Goal: Task Accomplishment & Management: Complete application form

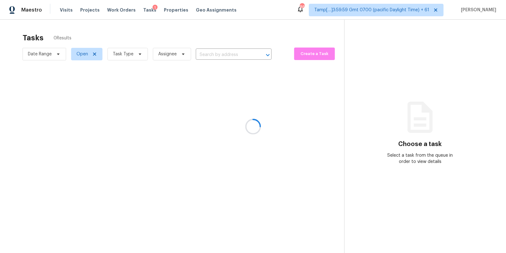
click at [63, 9] on div at bounding box center [253, 126] width 506 height 253
click at [65, 9] on div at bounding box center [253, 126] width 506 height 253
click at [66, 9] on div at bounding box center [253, 126] width 506 height 253
click at [66, 10] on div at bounding box center [253, 126] width 506 height 253
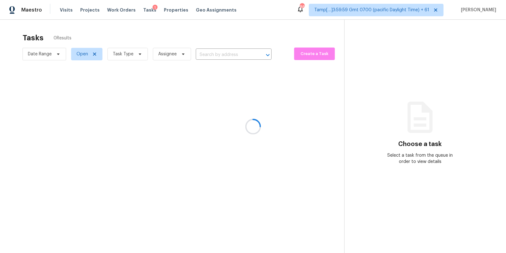
click at [66, 10] on div at bounding box center [253, 126] width 506 height 253
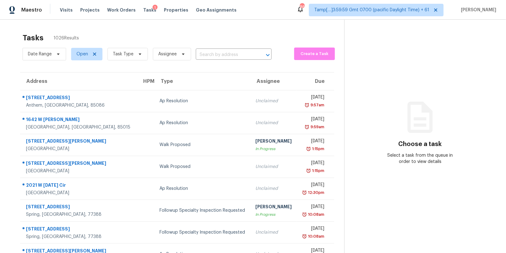
click at [66, 10] on span "Visits" at bounding box center [66, 10] width 13 height 6
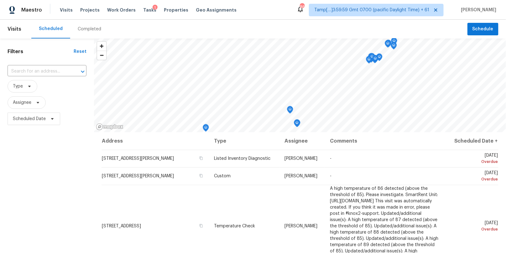
click at [86, 31] on div "Completed" at bounding box center [89, 29] width 23 height 6
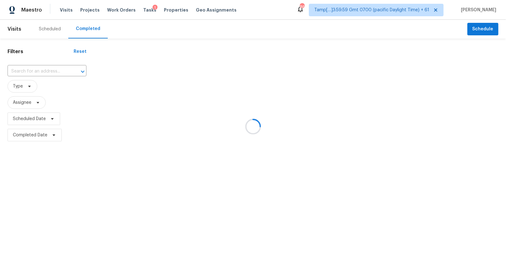
click at [38, 70] on div at bounding box center [253, 126] width 506 height 253
click at [30, 73] on div at bounding box center [253, 126] width 506 height 253
click at [30, 71] on div at bounding box center [253, 126] width 506 height 253
click at [32, 69] on div at bounding box center [253, 126] width 506 height 253
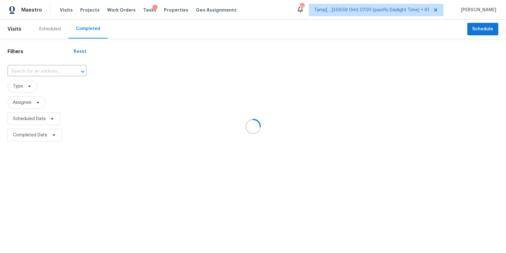
click at [23, 70] on div at bounding box center [253, 126] width 506 height 253
click at [29, 70] on div at bounding box center [253, 126] width 506 height 253
click at [36, 71] on div at bounding box center [253, 126] width 506 height 253
click at [23, 70] on div at bounding box center [253, 126] width 506 height 253
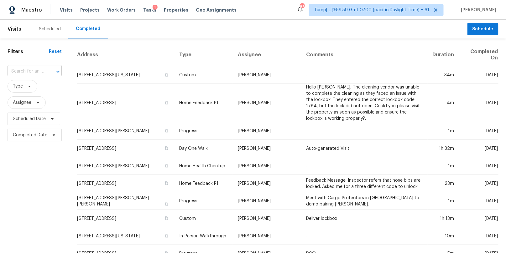
click at [37, 70] on input "text" at bounding box center [26, 72] width 37 height 10
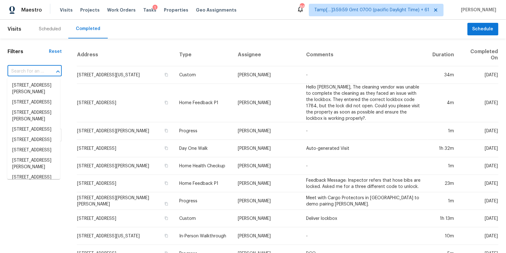
paste input "1843 Van Gogh Dr Auburndale, FL, 33823"
type input "1843 Van Gogh Dr Auburndale, FL, 33823"
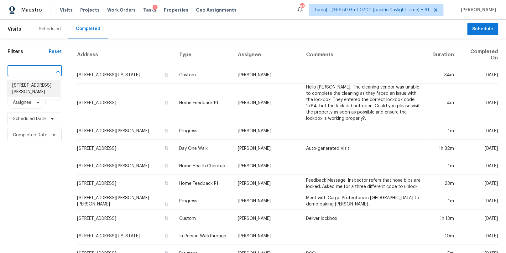
click at [29, 85] on li "1843 Van Gogh Dr, Auburndale, FL 33823" at bounding box center [33, 89] width 53 height 17
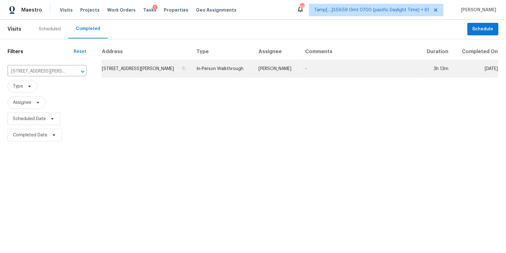
click at [221, 69] on td "In-Person Walkthrough" at bounding box center [223, 69] width 62 height 18
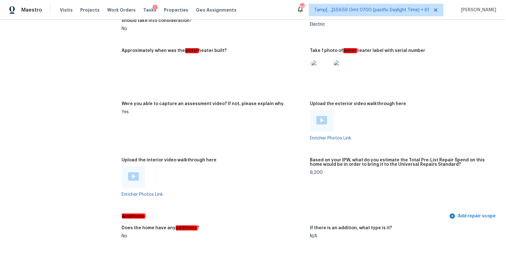
scroll to position [1162, 0]
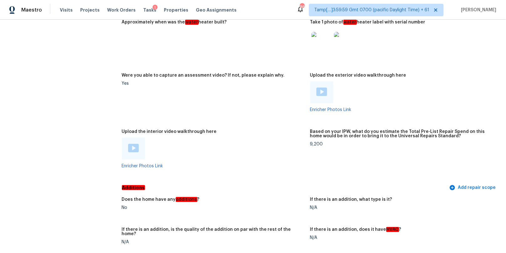
click at [130, 147] on img at bounding box center [133, 148] width 11 height 8
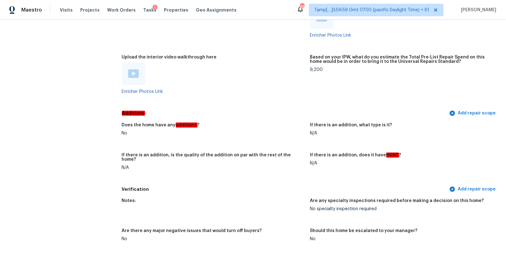
scroll to position [1155, 0]
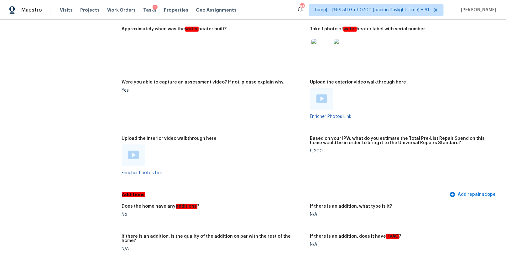
click at [316, 152] on div "9,200" at bounding box center [401, 151] width 183 height 4
copy div "9,200"
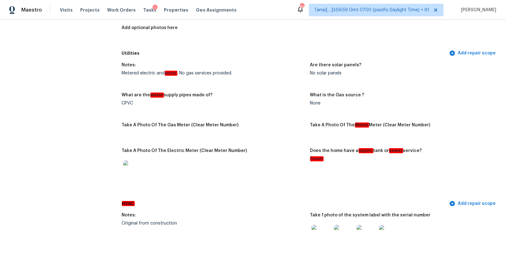
scroll to position [0, 0]
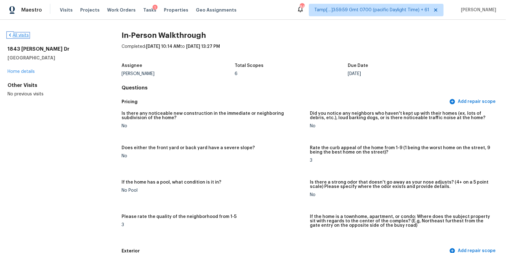
click at [10, 34] on icon at bounding box center [10, 35] width 2 height 3
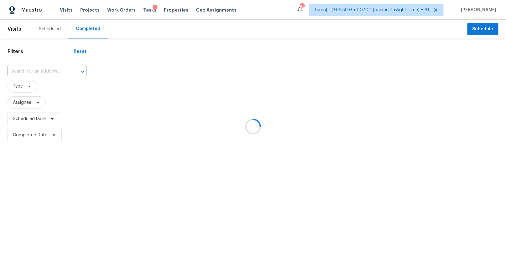
click at [38, 70] on div at bounding box center [253, 126] width 506 height 253
click at [35, 73] on div at bounding box center [253, 126] width 506 height 253
click at [36, 73] on div at bounding box center [253, 126] width 506 height 253
click at [33, 72] on div at bounding box center [253, 126] width 506 height 253
click at [36, 72] on div at bounding box center [253, 126] width 506 height 253
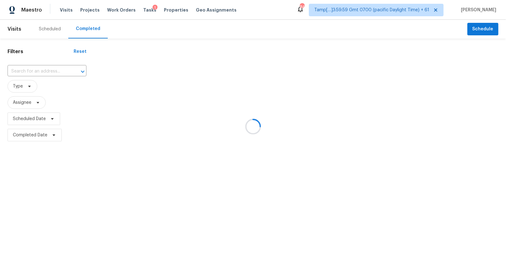
click at [31, 70] on div at bounding box center [253, 126] width 506 height 253
click at [34, 73] on div at bounding box center [253, 126] width 506 height 253
click at [29, 73] on div at bounding box center [253, 126] width 506 height 253
click at [19, 74] on div at bounding box center [253, 126] width 506 height 253
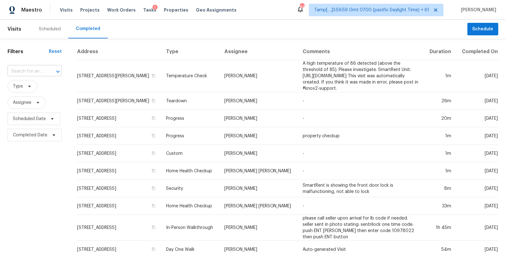
click at [29, 73] on input "text" at bounding box center [26, 72] width 37 height 10
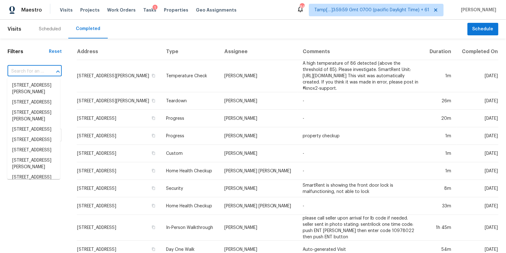
paste input "204 Doe Ridge Dr # 204, Cleveland, NC 27013"
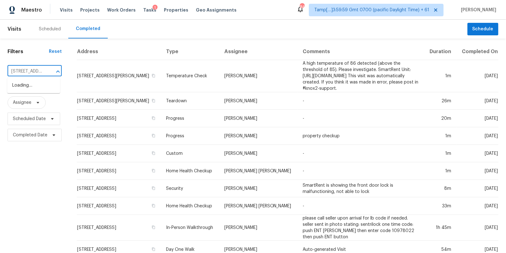
type input "204 Doe Ridge"
click at [31, 90] on li "204 Doe Ridge Dr # 204, Cleveland, NC 27013" at bounding box center [33, 86] width 53 height 10
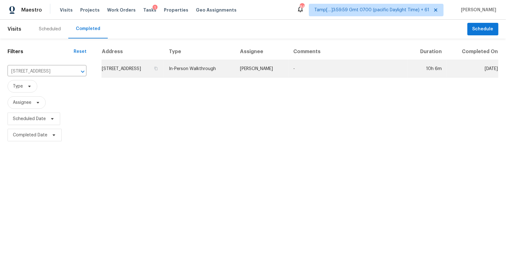
click at [235, 70] on td "In-Person Walkthrough" at bounding box center [199, 69] width 71 height 18
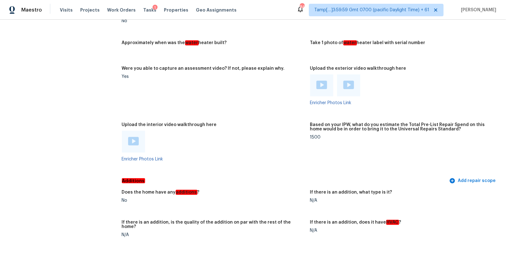
scroll to position [1069, 0]
click at [133, 139] on img at bounding box center [133, 141] width 11 height 8
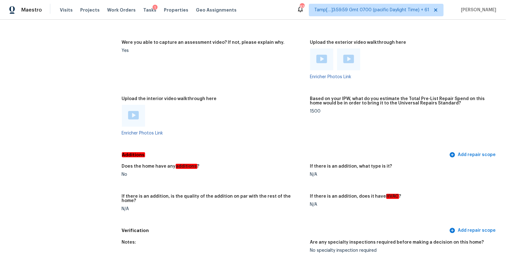
scroll to position [1094, 0]
drag, startPoint x: 318, startPoint y: 112, endPoint x: 314, endPoint y: 112, distance: 4.4
click at [314, 112] on div "1500" at bounding box center [401, 112] width 183 height 4
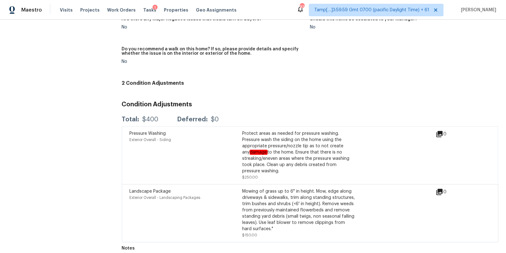
scroll to position [11, 0]
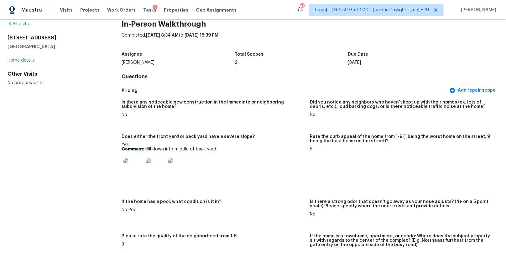
click at [133, 172] on img at bounding box center [133, 169] width 20 height 20
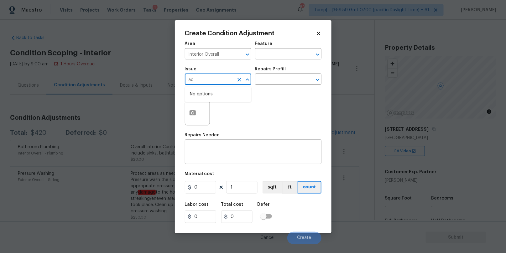
scroll to position [19, 0]
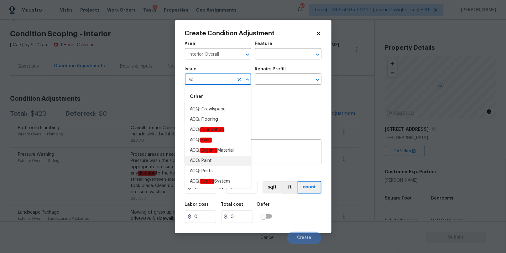
click at [206, 160] on li "ACQ: Paint" at bounding box center [218, 161] width 66 height 10
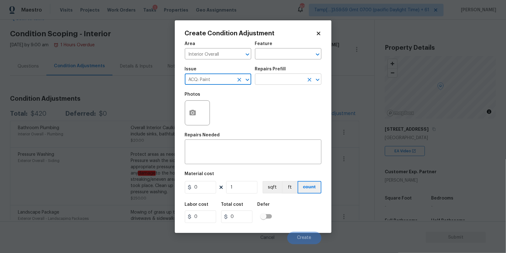
type input "ACQ: Paint"
click at [272, 82] on input "text" at bounding box center [279, 80] width 49 height 10
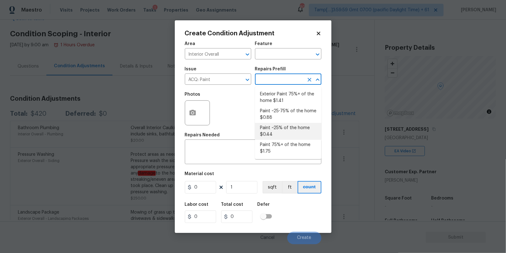
click at [274, 129] on li "Paint ~25% of the home $0.44" at bounding box center [288, 131] width 66 height 17
type input "Acquisition"
type input "0.44"
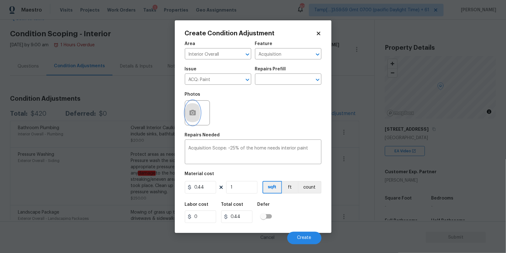
click at [195, 115] on icon "button" at bounding box center [193, 113] width 6 height 6
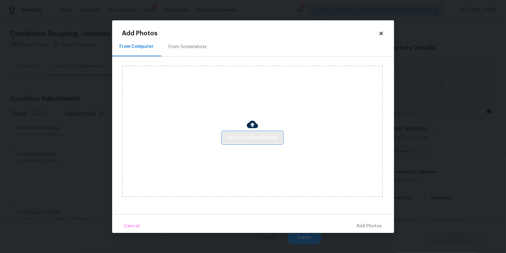
click at [252, 133] on button "Click to Upload Photos" at bounding box center [252, 138] width 60 height 12
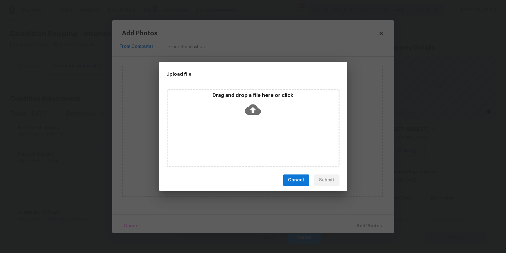
click at [250, 106] on icon at bounding box center [253, 109] width 16 height 11
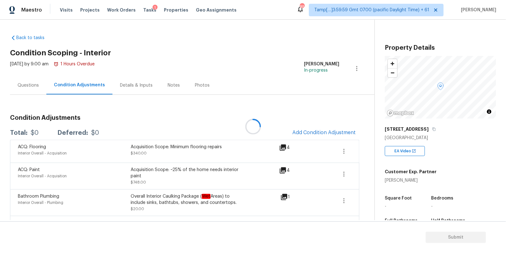
click at [301, 133] on div at bounding box center [253, 126] width 506 height 253
click at [305, 132] on span "Add Condition Adjustment" at bounding box center [323, 133] width 63 height 6
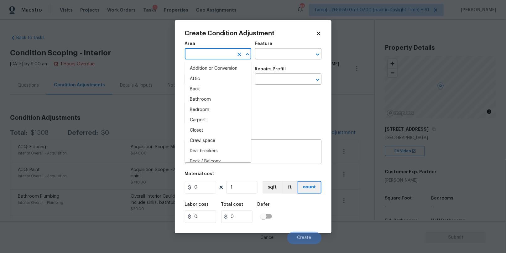
click at [203, 52] on input "text" at bounding box center [209, 55] width 49 height 10
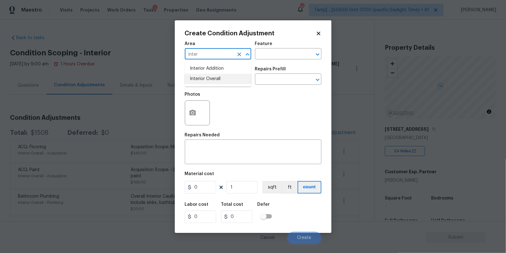
click at [206, 79] on li "Interior Overall" at bounding box center [218, 79] width 66 height 10
type input "Interior Overall"
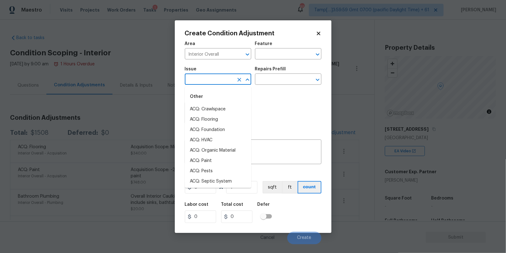
click at [206, 79] on input "text" at bounding box center [209, 80] width 49 height 10
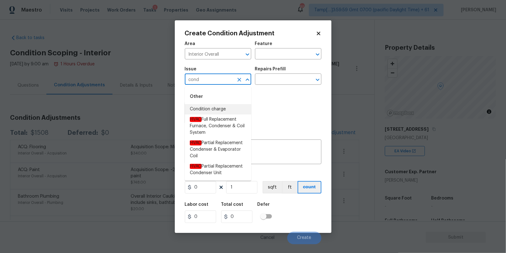
click at [207, 106] on li "Condition charge" at bounding box center [218, 109] width 66 height 10
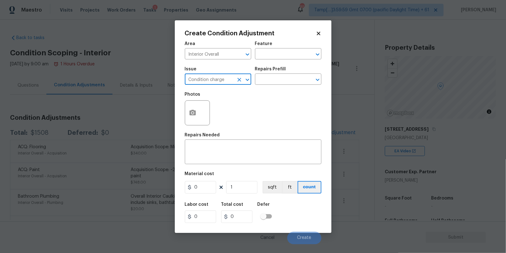
type input "Condition charge"
click at [278, 75] on div "Repairs Prefill" at bounding box center [288, 71] width 66 height 8
click at [270, 87] on div "Issue Condition charge ​ Repairs Prefill ​" at bounding box center [253, 75] width 137 height 25
click at [270, 83] on input "text" at bounding box center [279, 80] width 49 height 10
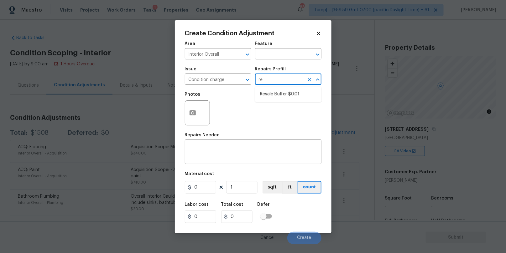
type input "res"
click at [272, 93] on li "Resale Buffer $0.01" at bounding box center [288, 94] width 66 height 10
type input "Home Readiness Packages"
type textarea "Resale Buffer"
type input "0.01"
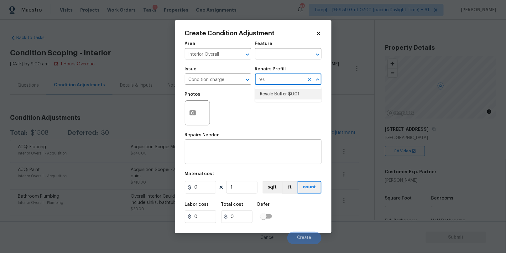
type input "0.01"
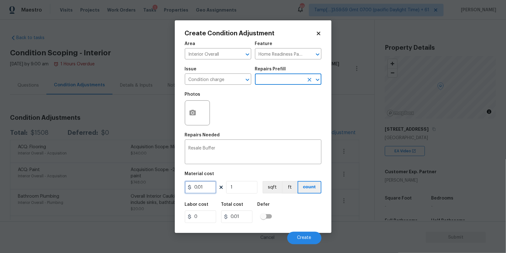
click at [197, 194] on input "0.01" at bounding box center [200, 187] width 31 height 13
type input "2800"
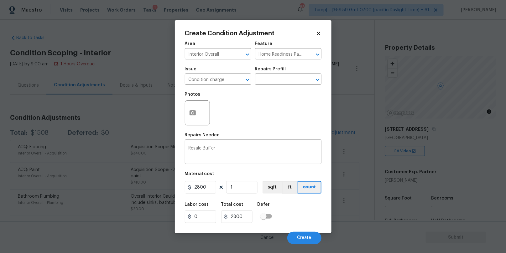
click at [301, 211] on div "Labor cost 0 Total cost 2800 Defer" at bounding box center [253, 213] width 137 height 28
click at [304, 237] on span "Create" at bounding box center [304, 238] width 14 height 5
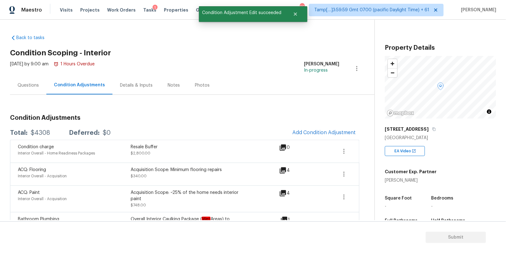
click at [138, 84] on div "Details & Inputs" at bounding box center [136, 85] width 33 height 6
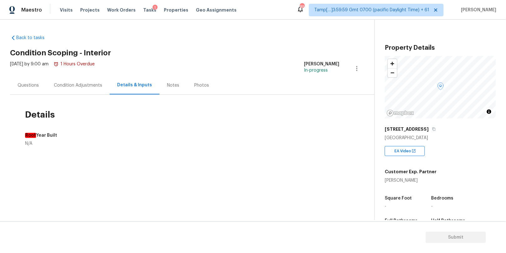
click at [168, 86] on div "Notes" at bounding box center [173, 85] width 12 height 6
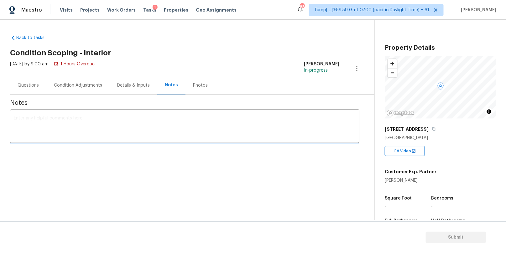
click at [36, 115] on div "x ​" at bounding box center [184, 127] width 349 height 32
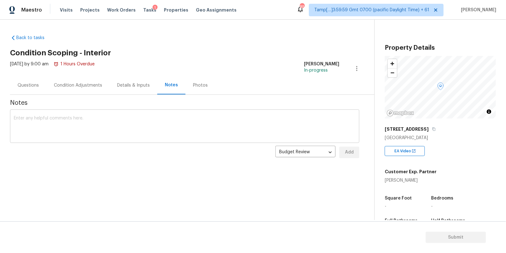
click at [116, 121] on textarea at bounding box center [185, 127] width 342 height 22
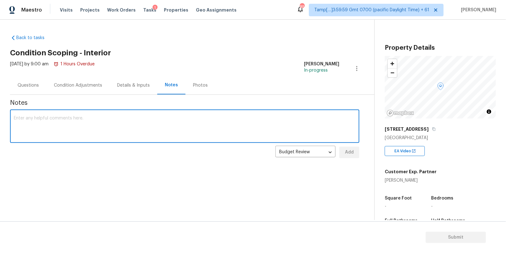
paste textarea "Virtual interior assessment: This property looks in good condition. As per HPM …"
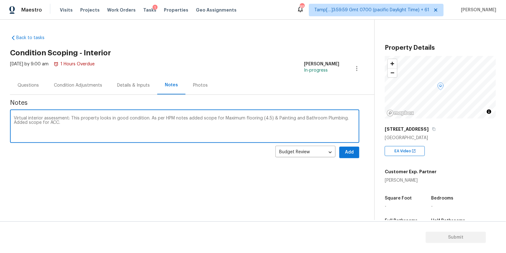
click at [232, 118] on textarea "Virtual interior assessment: This property looks in good condition. As per HPM …" at bounding box center [185, 127] width 342 height 22
drag, startPoint x: 271, startPoint y: 119, endPoint x: 260, endPoint y: 119, distance: 10.3
click at [260, 119] on textarea "Virtual interior assessment: This property looks in good condition. As per HPM …" at bounding box center [185, 127] width 342 height 22
click at [331, 119] on textarea "Virtual interior assessment: This property looks in good condition. As per HPM …" at bounding box center [185, 127] width 342 height 22
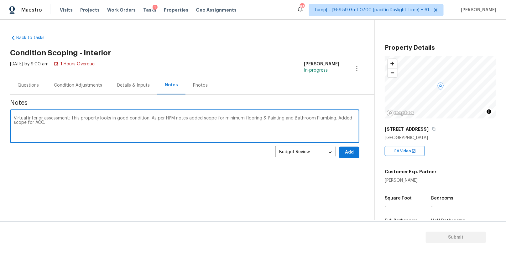
click at [93, 124] on textarea "Virtual interior assessment: This property looks in good condition. As per HPM …" at bounding box center [185, 127] width 342 height 22
type textarea "Virtual interior assessment: This property looks in good condition. As per HPM …"
click at [74, 85] on div "Condition Adjustments" at bounding box center [78, 85] width 48 height 6
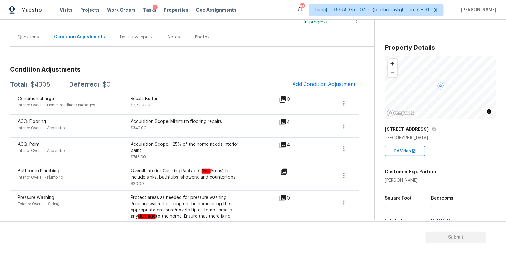
scroll to position [56, 0]
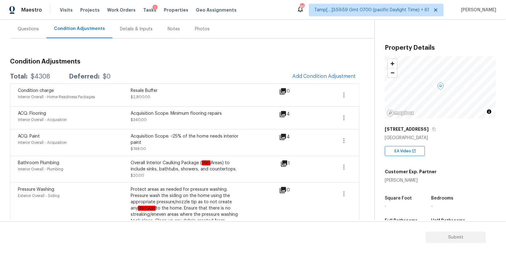
click at [169, 29] on div "Notes" at bounding box center [174, 29] width 12 height 6
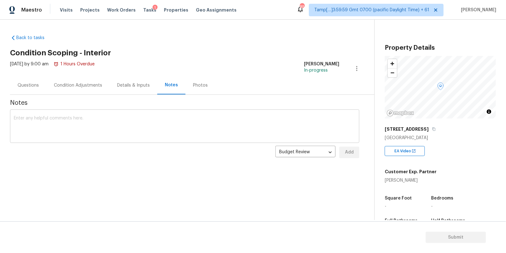
click at [137, 115] on div "x ​" at bounding box center [184, 127] width 349 height 32
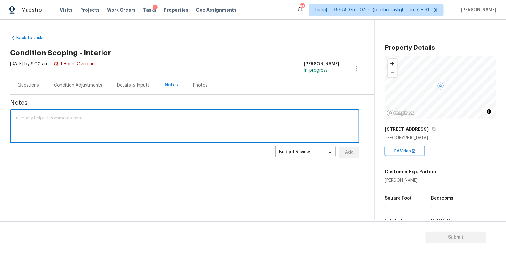
paste textarea "Virtual interior assessment: This property looks in good condition. As per HPM …"
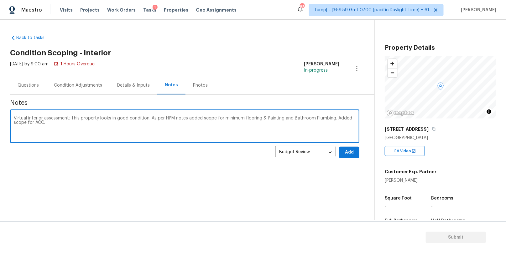
click at [331, 120] on textarea "Virtual interior assessment: This property looks in good condition. As per HPM …" at bounding box center [185, 127] width 342 height 22
click at [180, 120] on textarea "Virtual interior assessment: This property looks in good condition. As per HPM …" at bounding box center [185, 127] width 342 height 22
type textarea "Virtual interior assessment: This property looks in good condition. As per HPM …"
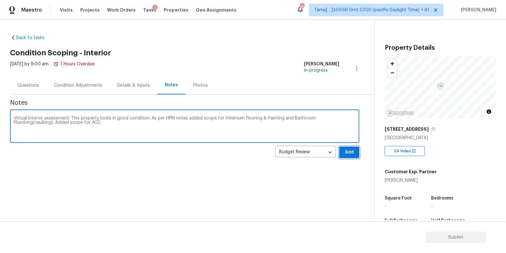
click at [346, 154] on span "Add" at bounding box center [349, 153] width 10 height 8
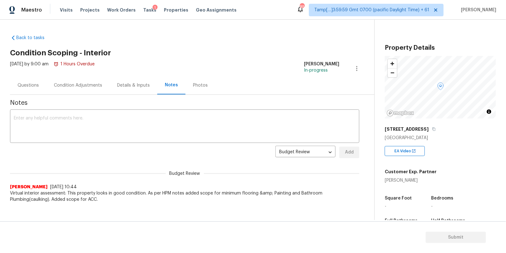
click at [35, 83] on div "Questions" at bounding box center [28, 85] width 21 height 6
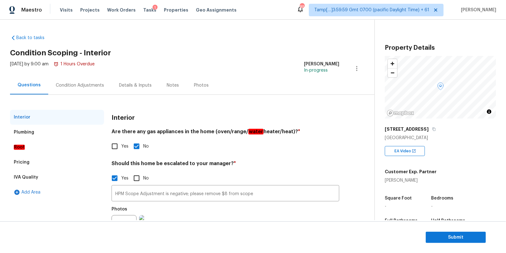
click at [78, 86] on div "Condition Adjustments" at bounding box center [80, 85] width 48 height 6
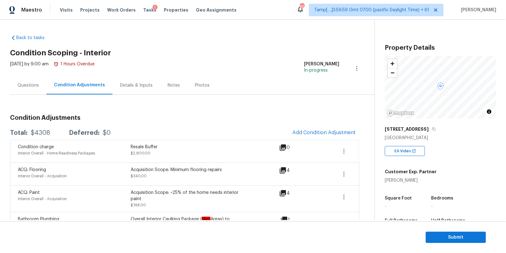
click at [31, 86] on div "Questions" at bounding box center [28, 85] width 21 height 6
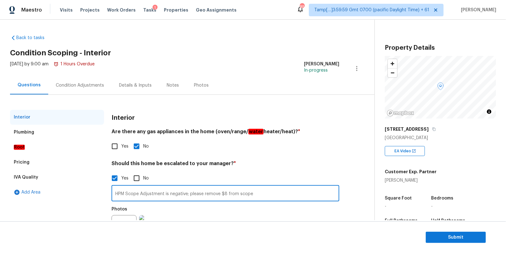
click at [155, 189] on input "HPM Scope Adjustment is negative; please remove $8 from scope" at bounding box center [226, 194] width 228 height 15
click at [86, 82] on div "Condition Adjustments" at bounding box center [80, 85] width 48 height 6
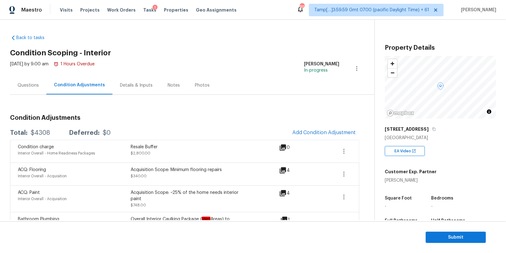
click at [32, 86] on div "Questions" at bounding box center [28, 85] width 21 height 6
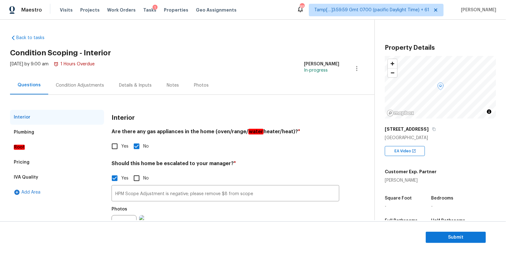
click at [50, 160] on div "Pricing" at bounding box center [57, 162] width 94 height 15
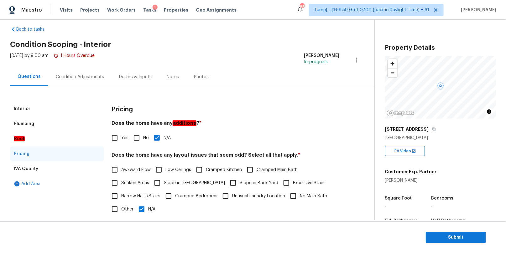
scroll to position [13, 0]
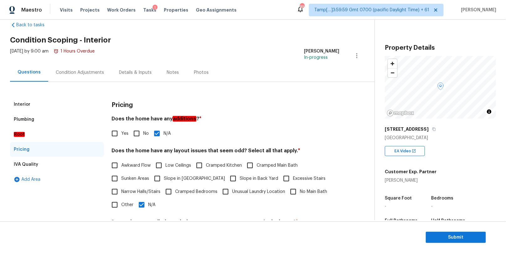
click at [142, 205] on input "N/A" at bounding box center [141, 205] width 13 height 13
checkbox input "false"
click at [176, 180] on span "Slope in [GEOGRAPHIC_DATA]" at bounding box center [194, 179] width 61 height 7
click at [164, 180] on input "Slope in [GEOGRAPHIC_DATA]" at bounding box center [157, 178] width 13 height 13
checkbox input "true"
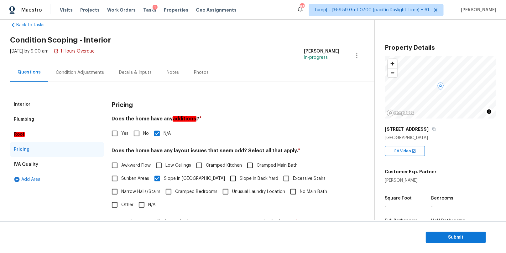
click at [226, 179] on input "Slope in Back Yard" at bounding box center [232, 178] width 13 height 13
checkbox input "true"
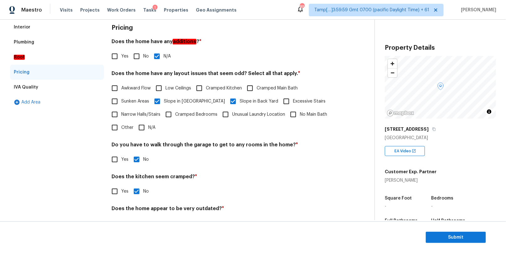
scroll to position [63, 0]
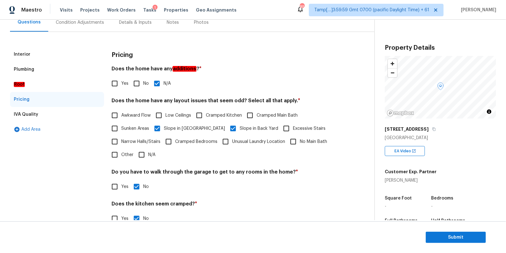
click at [155, 127] on input "Slope in [GEOGRAPHIC_DATA]" at bounding box center [157, 128] width 13 height 13
checkbox input "false"
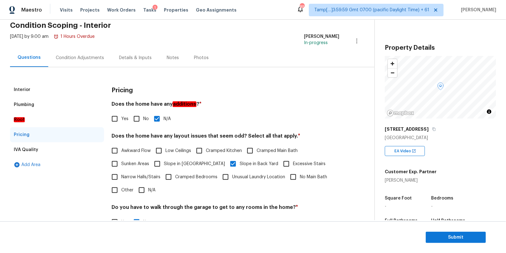
scroll to position [0, 0]
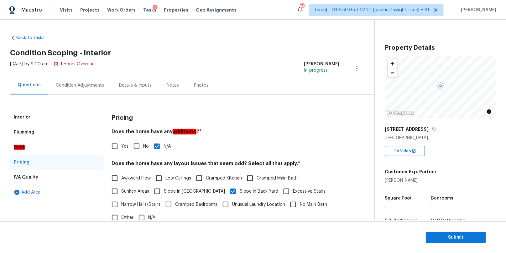
click at [83, 85] on div "Condition Adjustments" at bounding box center [80, 85] width 48 height 6
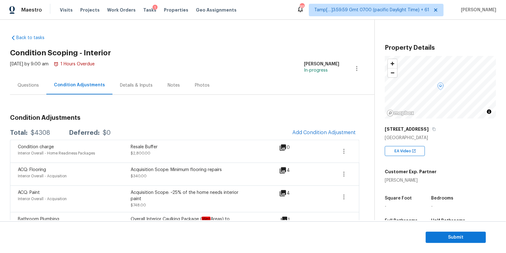
click at [137, 85] on div "Details & Inputs" at bounding box center [136, 85] width 33 height 6
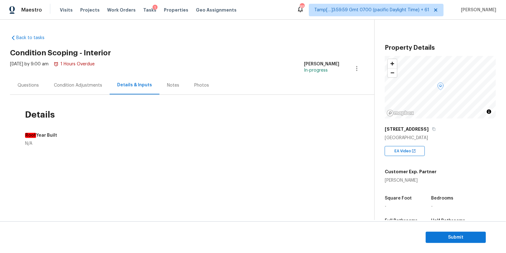
click at [168, 86] on div "Notes" at bounding box center [173, 85] width 12 height 6
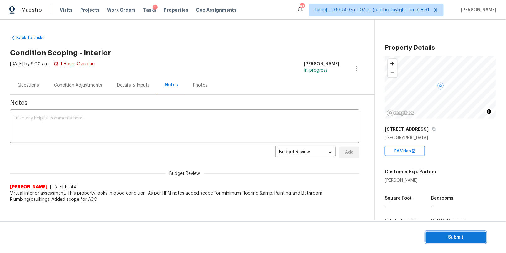
click at [455, 235] on span "Submit" at bounding box center [456, 238] width 50 height 8
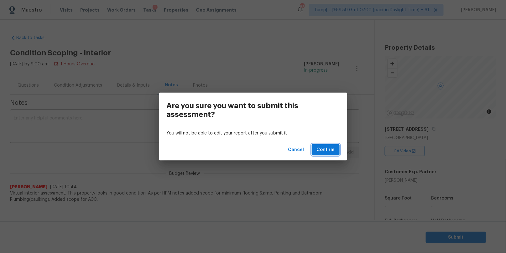
click at [325, 151] on span "Confirm" at bounding box center [326, 150] width 18 height 8
